Goal: Find specific fact: Find specific fact

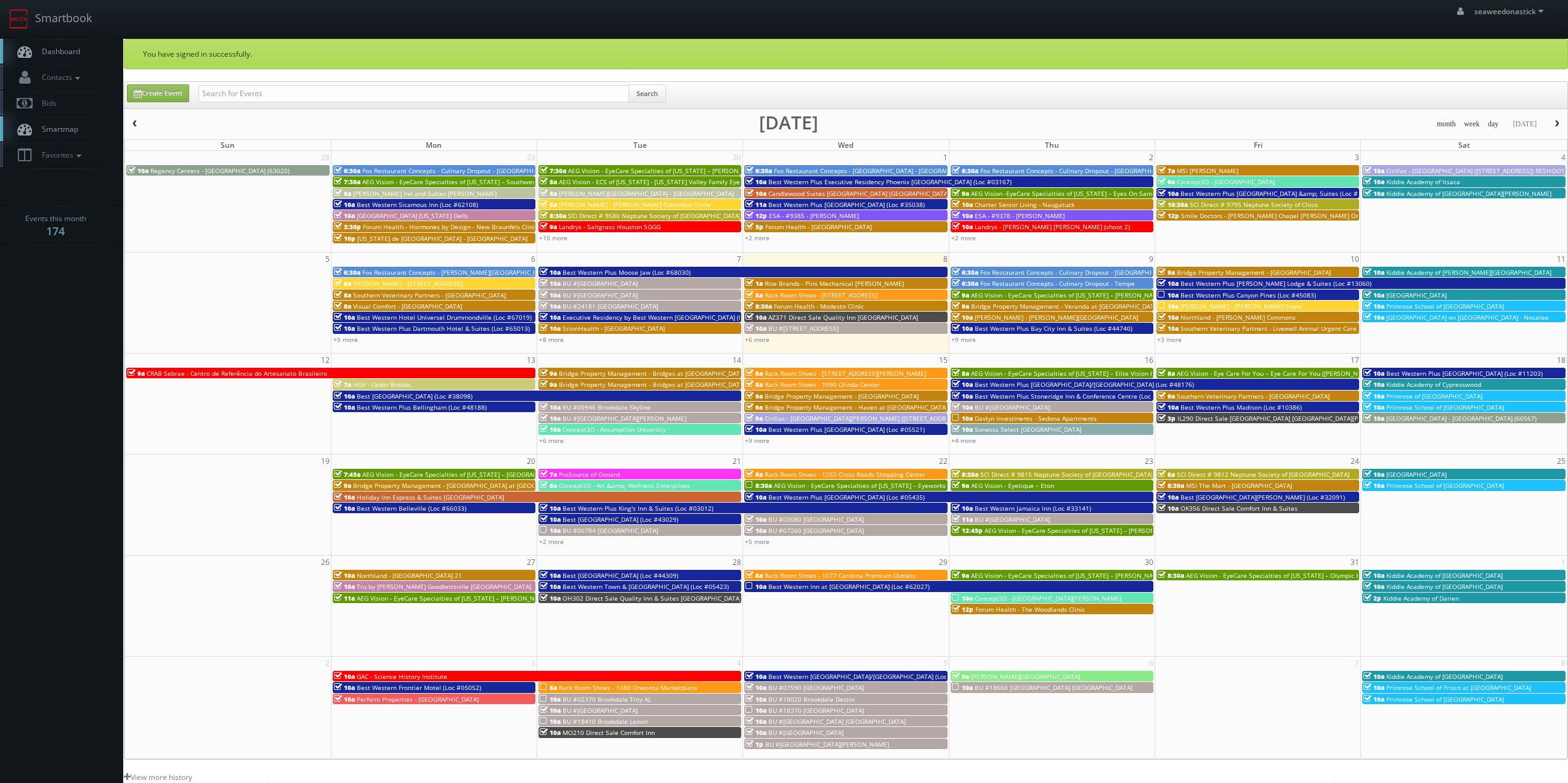
click at [321, 103] on div "Search" at bounding box center [432, 96] width 468 height 24
click at [319, 95] on input "text" at bounding box center [413, 93] width 431 height 17
paste input "(09-12-25) Executive Residency by Best Western Corpus Christi (Loc #44764)"
click at [241, 95] on input "(09-12-25) Executive Residency by Best Western Corpus Christi (Loc #44764)" at bounding box center [413, 93] width 431 height 17
type input "Executive Residency by Best Western [DATE] (Loc #44764)"
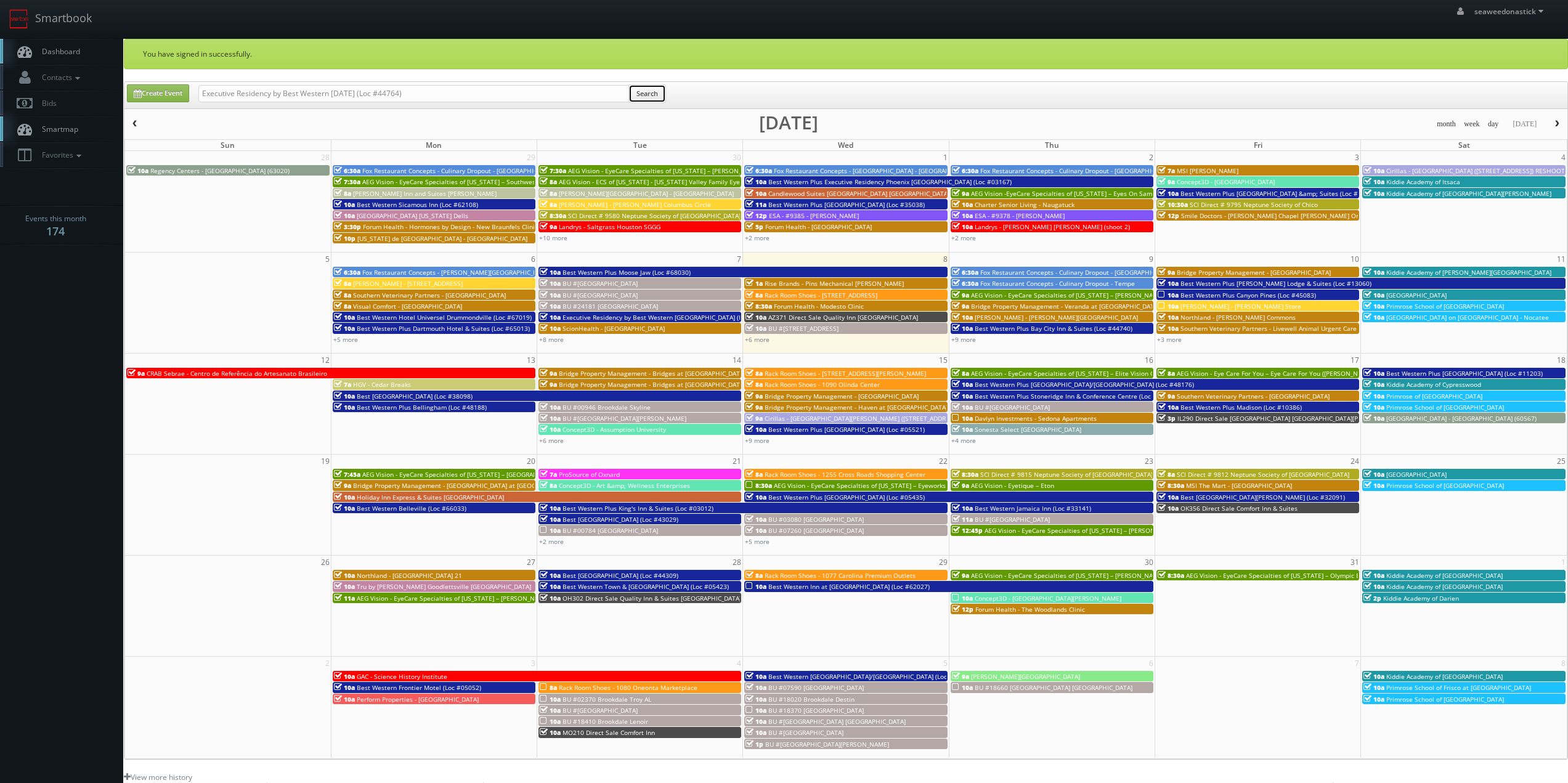
click at [641, 93] on button "Search" at bounding box center [647, 93] width 38 height 19
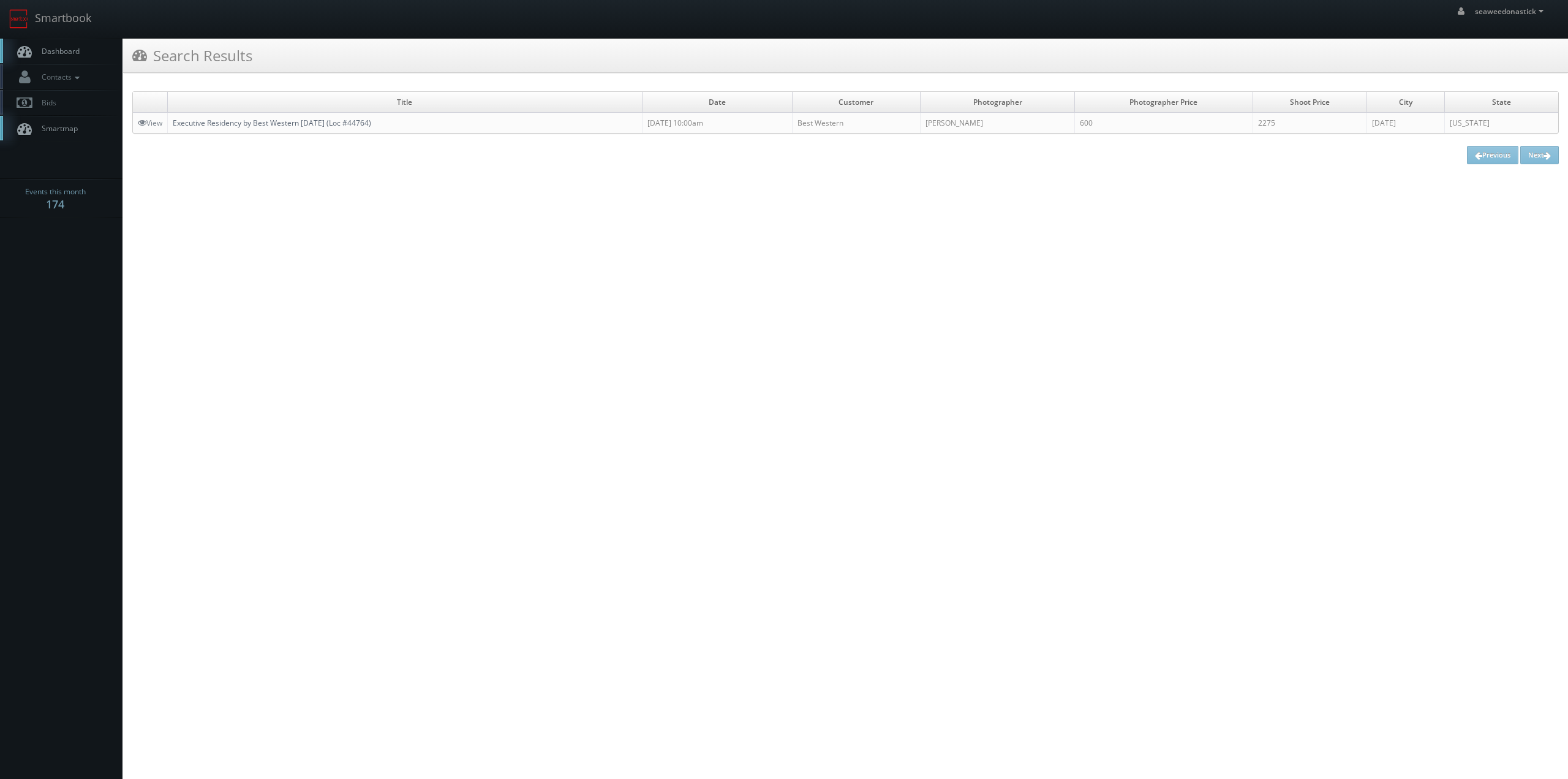
click at [309, 124] on link "Executive Residency by Best Western [DATE] (Loc #44764)" at bounding box center [272, 123] width 198 height 10
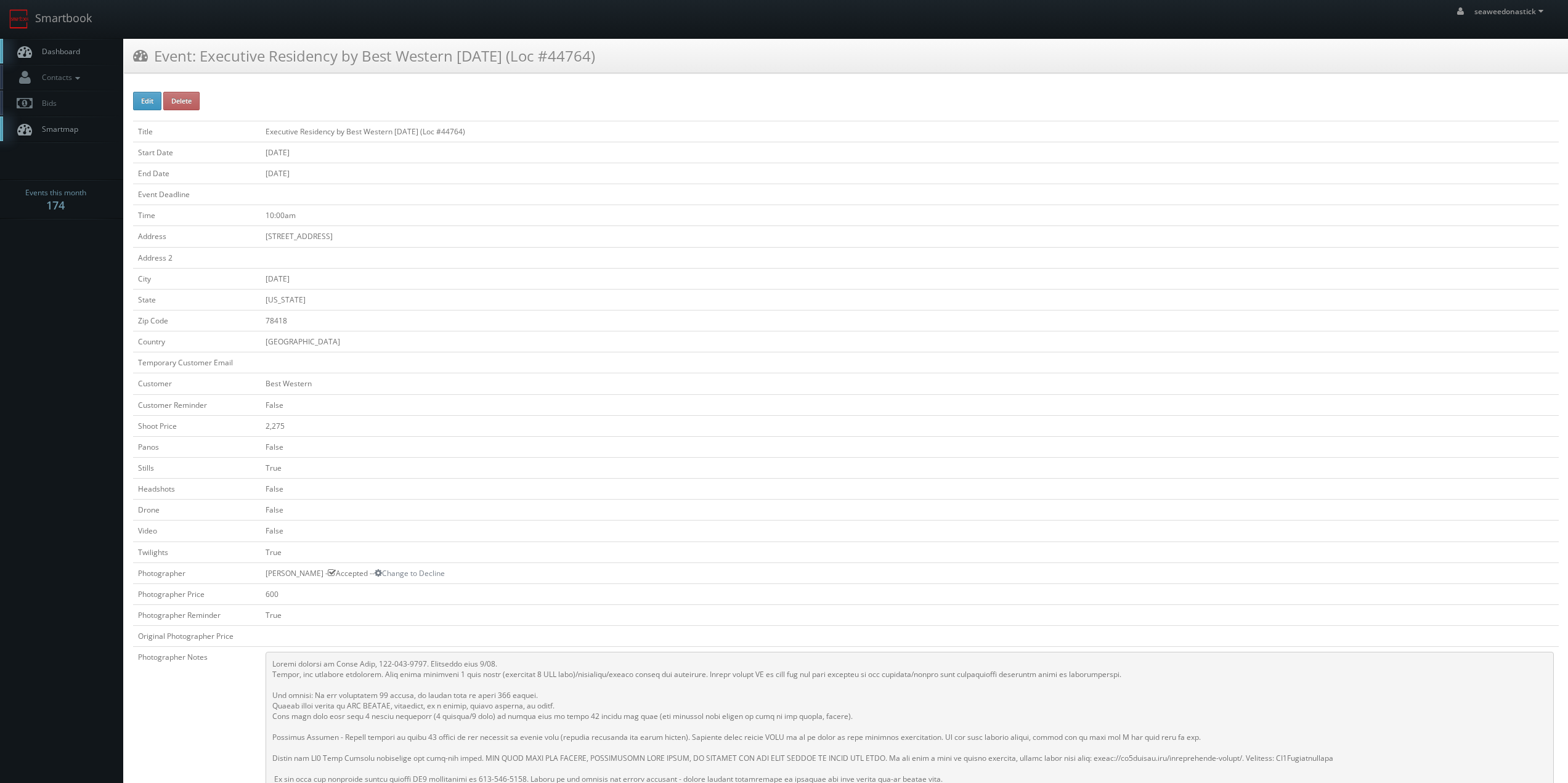
click at [479, 114] on div "Edit Delete Title Executive Residency by Best Western Corpus Christi (Loc #4476…" at bounding box center [845, 609] width 1426 height 1033
click at [606, 258] on td at bounding box center [910, 257] width 1298 height 21
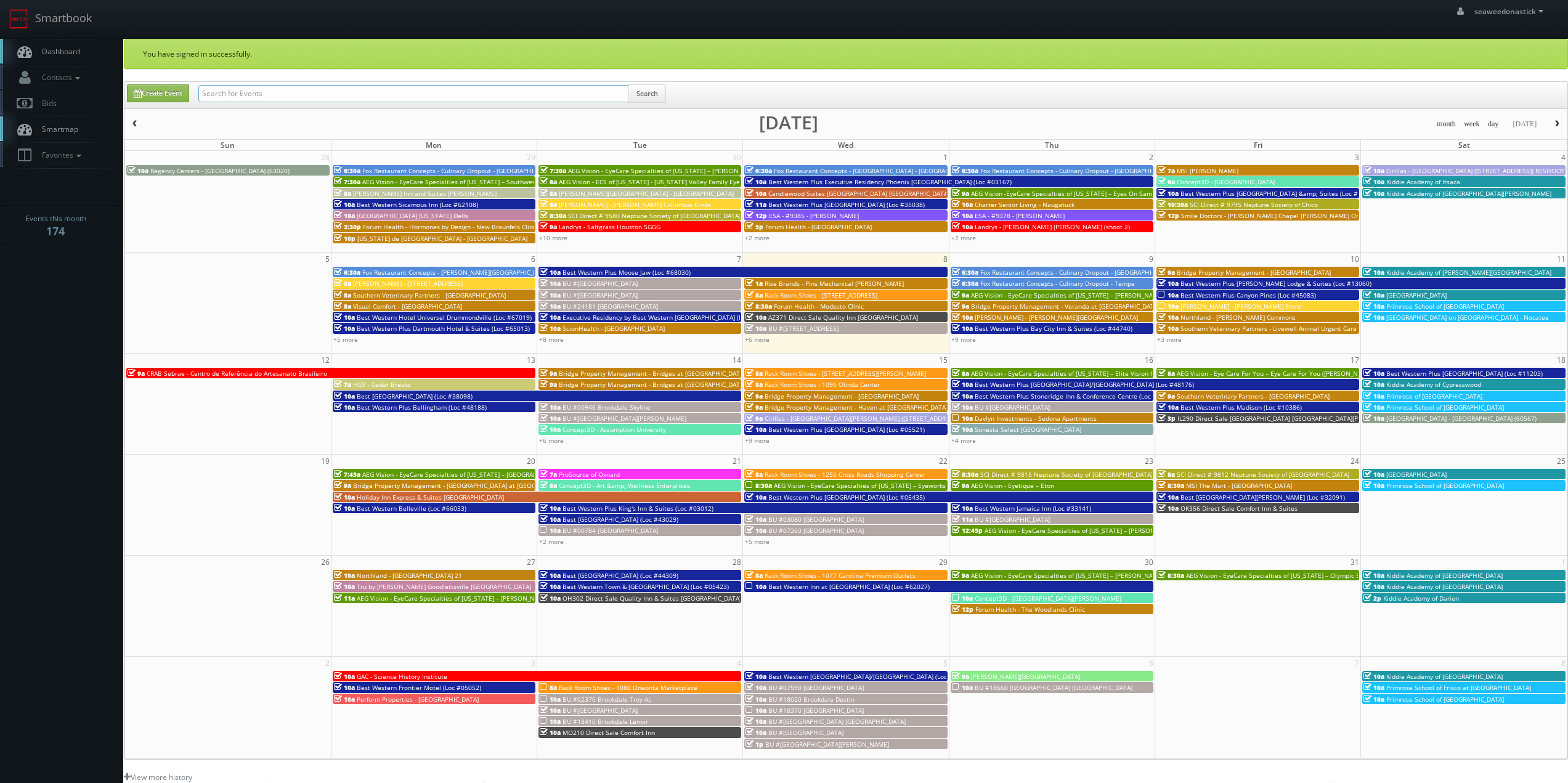
click at [277, 91] on input "text" at bounding box center [413, 93] width 431 height 17
drag, startPoint x: 298, startPoint y: 82, endPoint x: 294, endPoint y: 94, distance: 12.6
click at [298, 83] on div "Create Event Search" at bounding box center [846, 95] width 1443 height 26
click at [294, 94] on input "text" at bounding box center [413, 93] width 431 height 17
paste input "(09-12-25) Executive Residency by Best Western Corpus Christi (Loc #44764)"
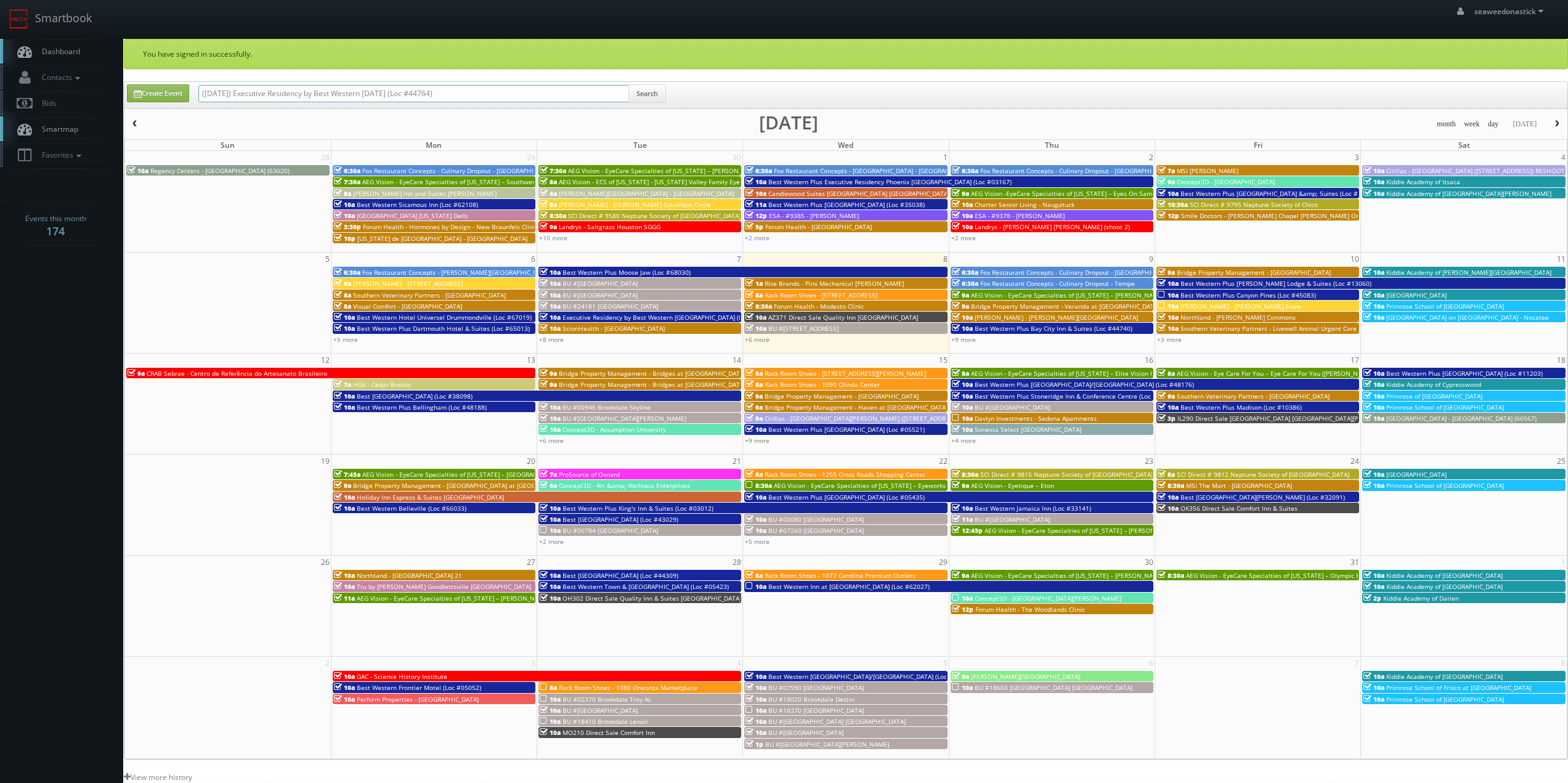
drag, startPoint x: 243, startPoint y: 95, endPoint x: 125, endPoint y: 108, distance: 118.7
click at [125, 108] on div "Create Event (09-12-25) Executive Residency by Best Western Corpus Christi (Loc…" at bounding box center [847, 96] width 1459 height 24
type input "Executive Residency by Best Western [DATE] (Loc #44764)"
click at [650, 96] on button "Search" at bounding box center [647, 93] width 38 height 19
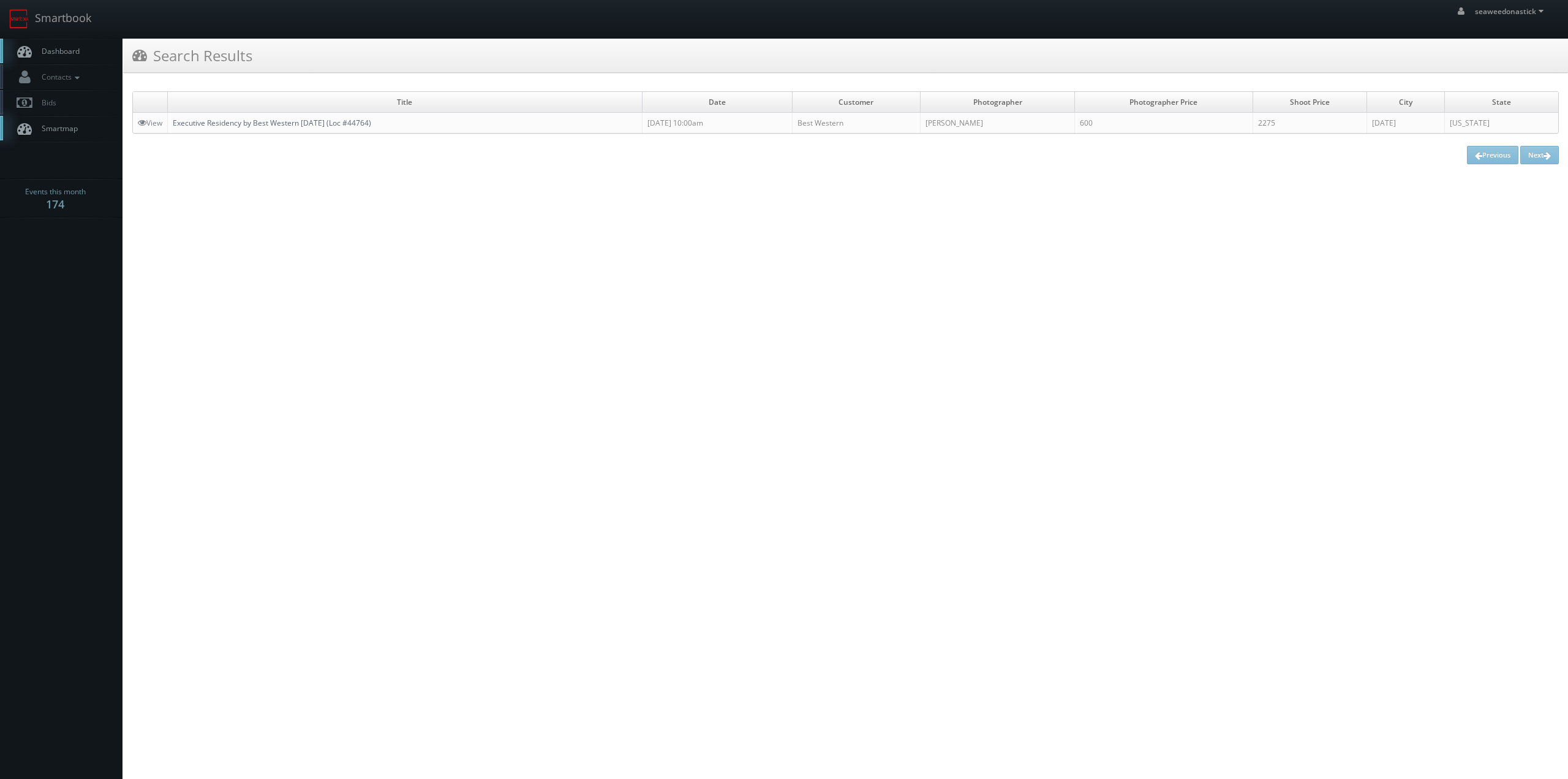
click at [229, 125] on link "Executive Residency by Best Western [DATE] (Loc #44764)" at bounding box center [272, 123] width 198 height 10
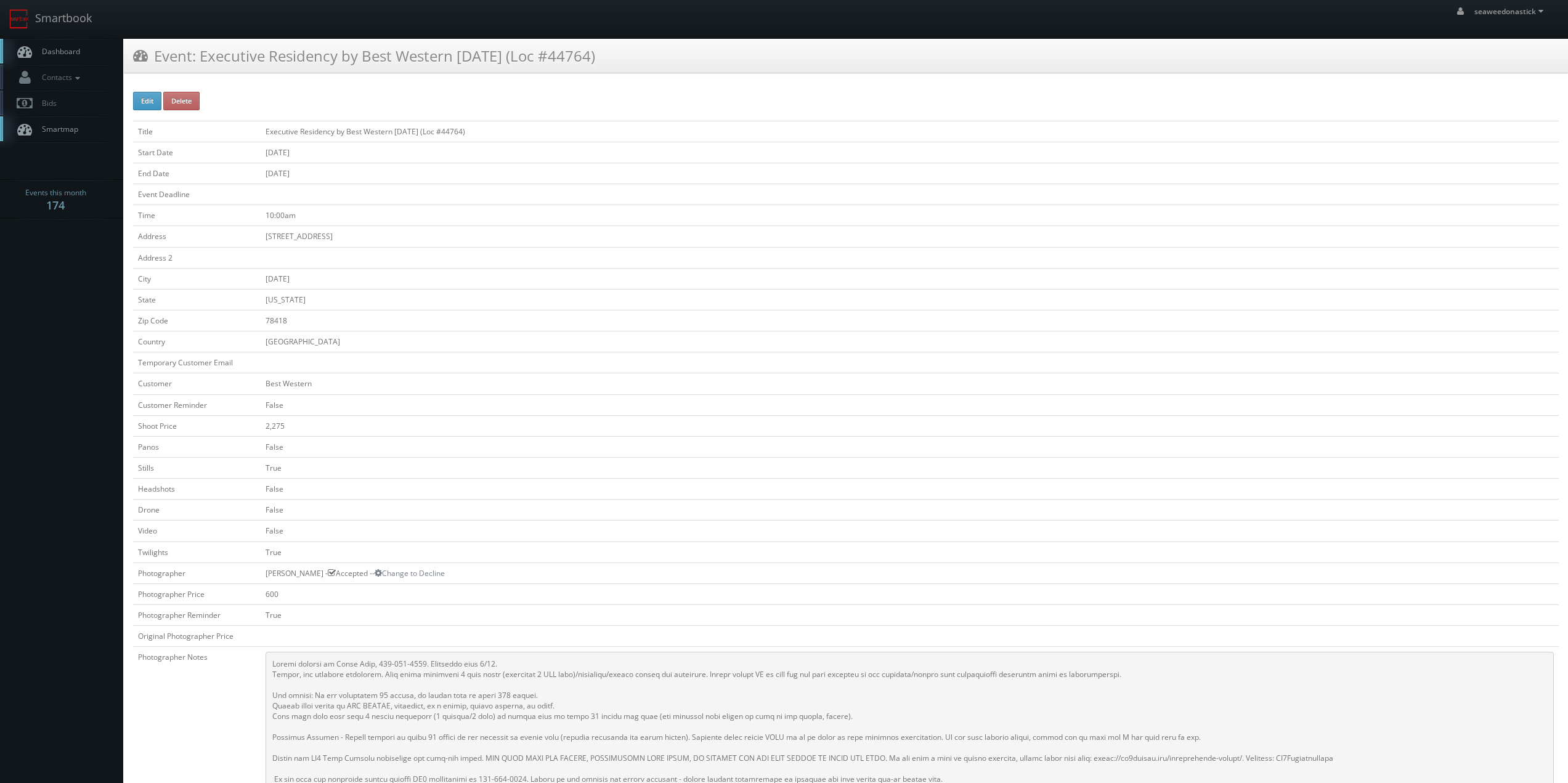
scroll to position [61, 0]
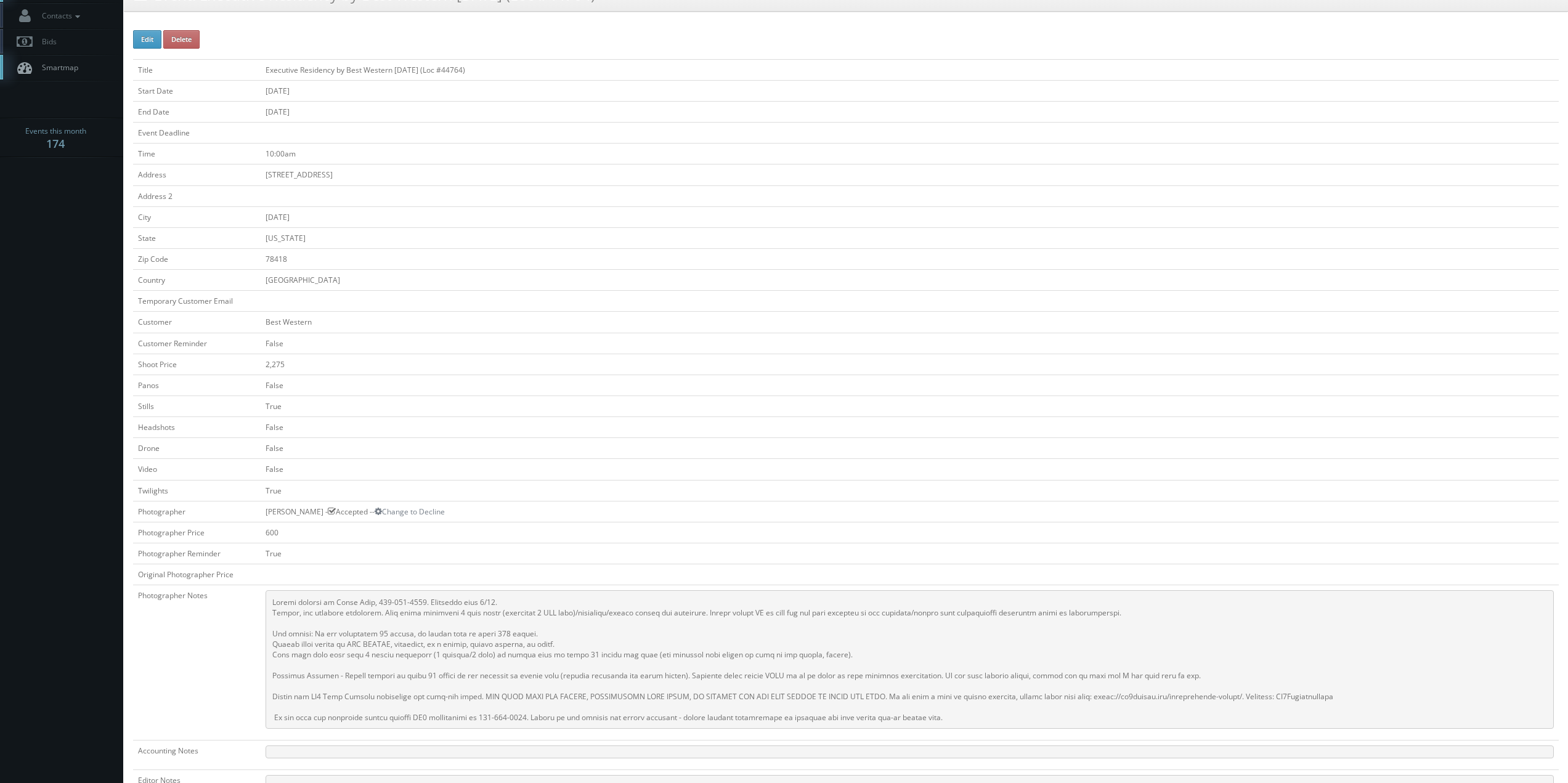
drag, startPoint x: 263, startPoint y: 219, endPoint x: 353, endPoint y: 220, distance: 90.0
click at [353, 220] on td "[DATE]" at bounding box center [910, 217] width 1298 height 21
copy td "[DATE]"
